Goal: Task Accomplishment & Management: Use online tool/utility

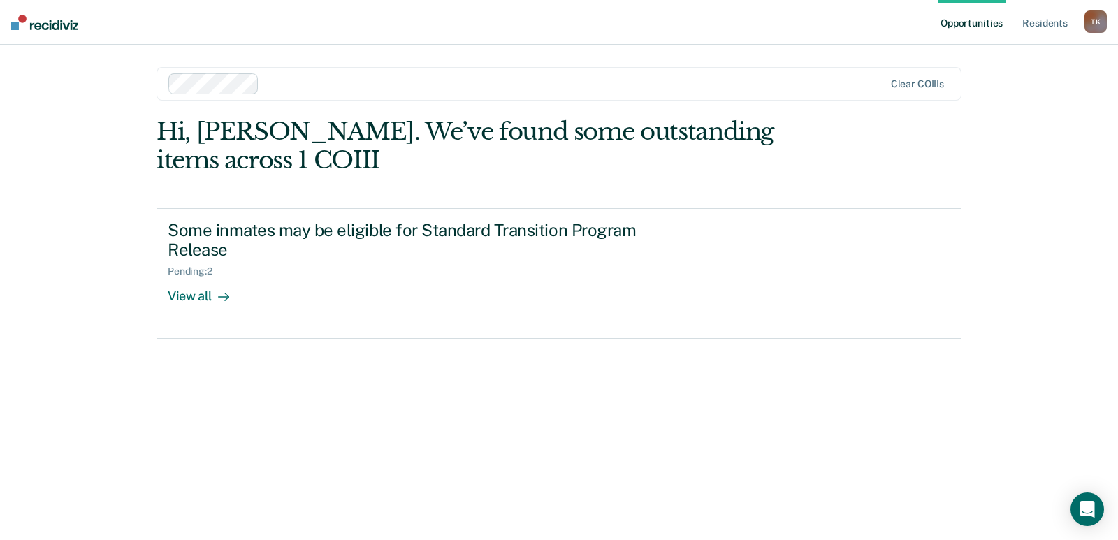
click at [388, 395] on div "Hi, [PERSON_NAME]. We’ve found some outstanding items across 1 COIII Some inmat…" at bounding box center [559, 309] width 805 height 384
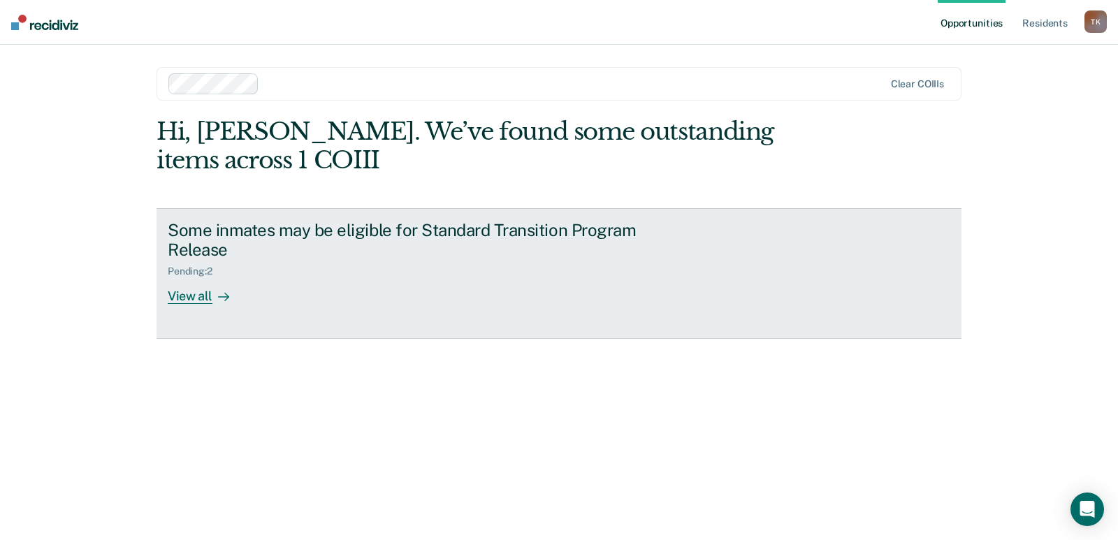
click at [204, 284] on div "View all" at bounding box center [207, 290] width 78 height 27
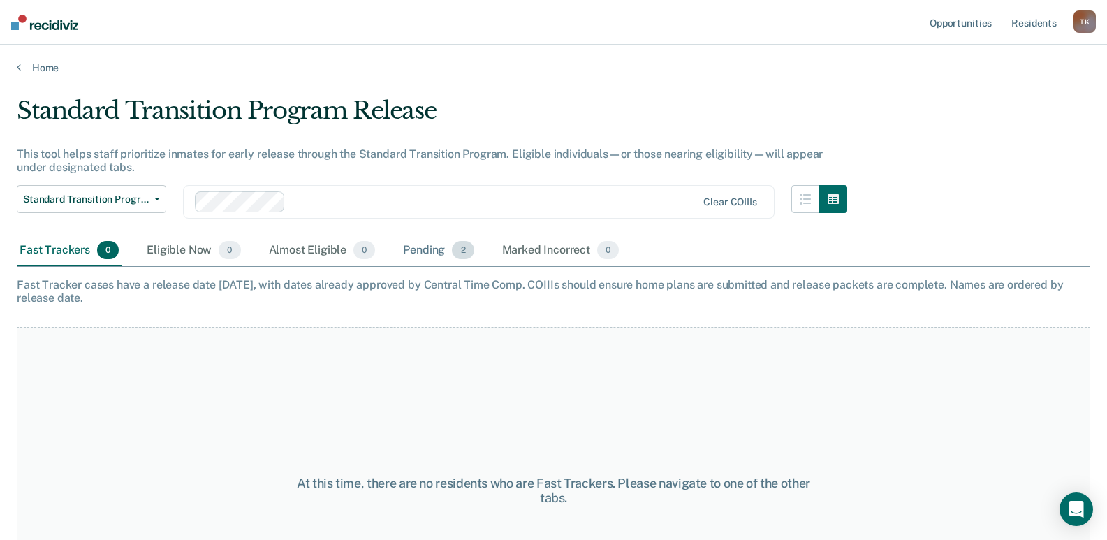
click at [411, 254] on div "Pending 2" at bounding box center [438, 250] width 76 height 31
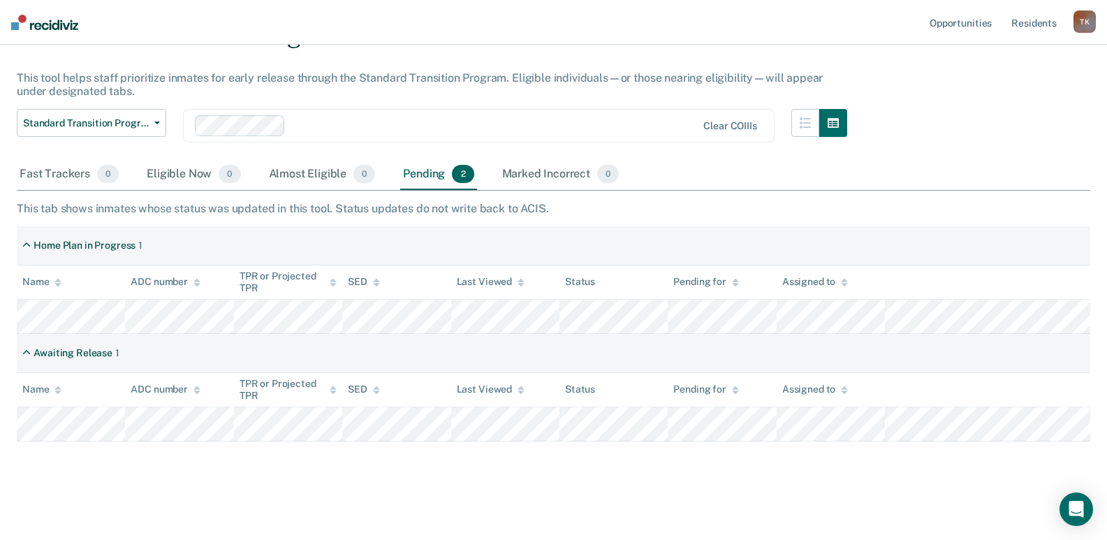
scroll to position [78, 0]
click at [887, 136] on div "Standard Transition Program Release This tool helps staff prioritize inmates fo…" at bounding box center [554, 226] width 1074 height 417
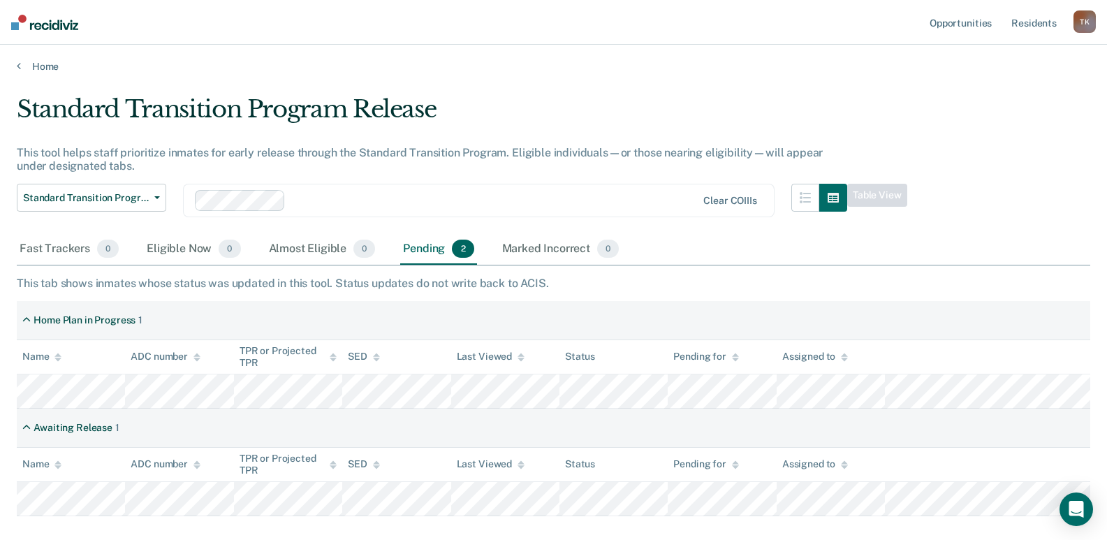
scroll to position [0, 0]
